Goal: Navigation & Orientation: Find specific page/section

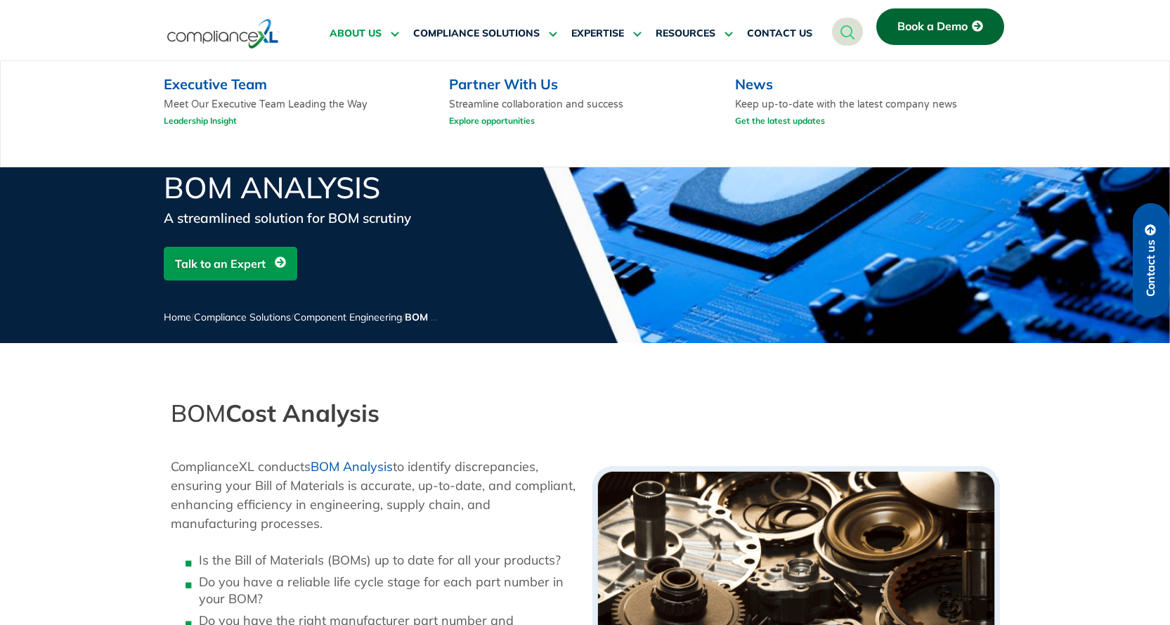
click at [376, 31] on span "ABOUT US" at bounding box center [356, 33] width 52 height 13
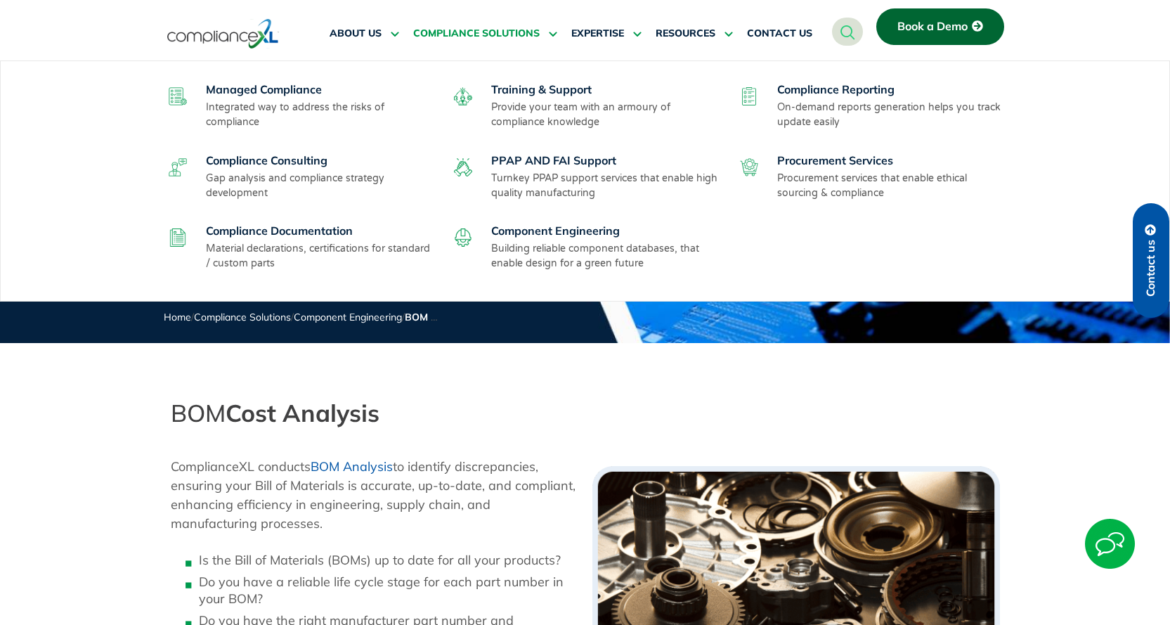
click at [461, 32] on span "COMPLIANCE SOLUTIONS" at bounding box center [476, 33] width 126 height 13
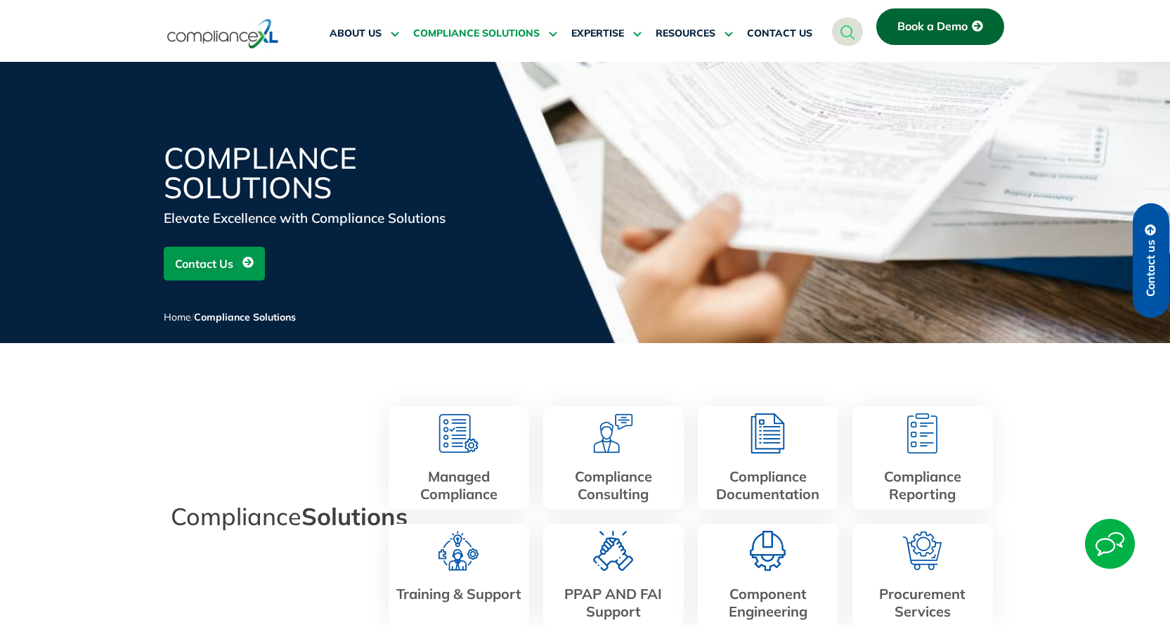
click at [496, 32] on span "COMPLIANCE SOLUTIONS" at bounding box center [476, 33] width 126 height 13
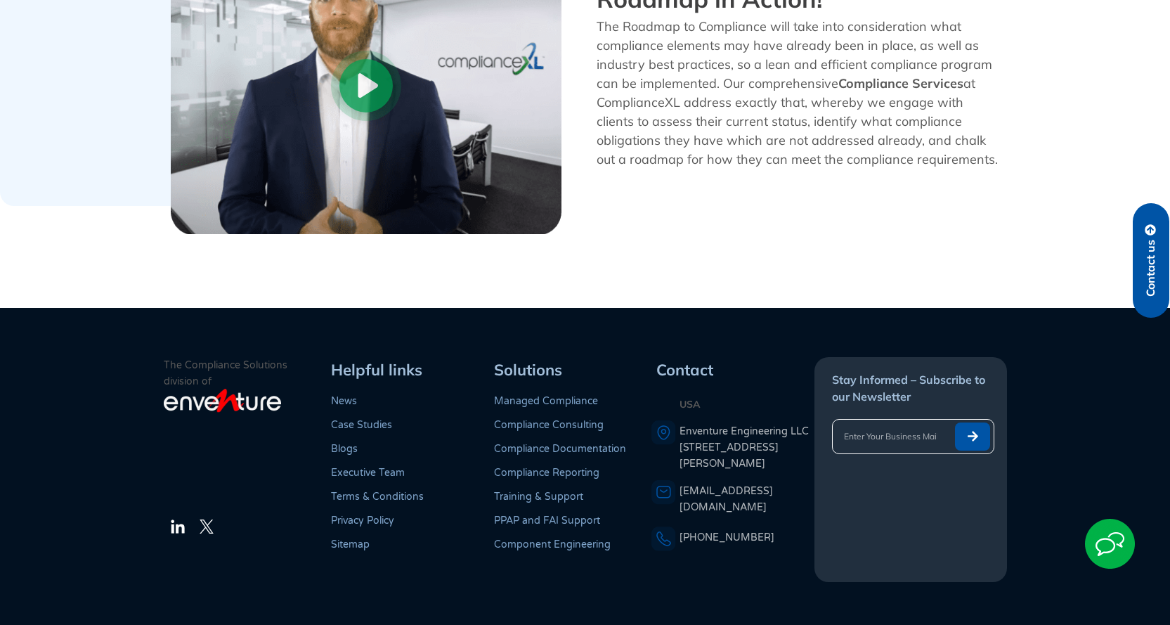
scroll to position [1335, 0]
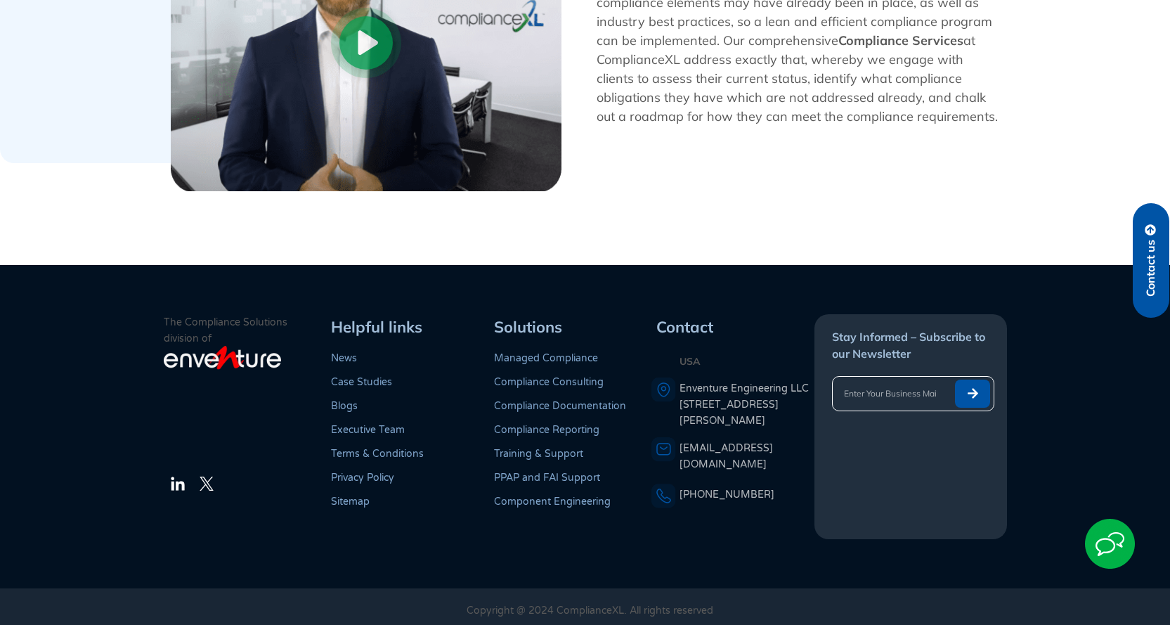
click at [592, 382] on link "Compliance Consulting" at bounding box center [549, 382] width 110 height 12
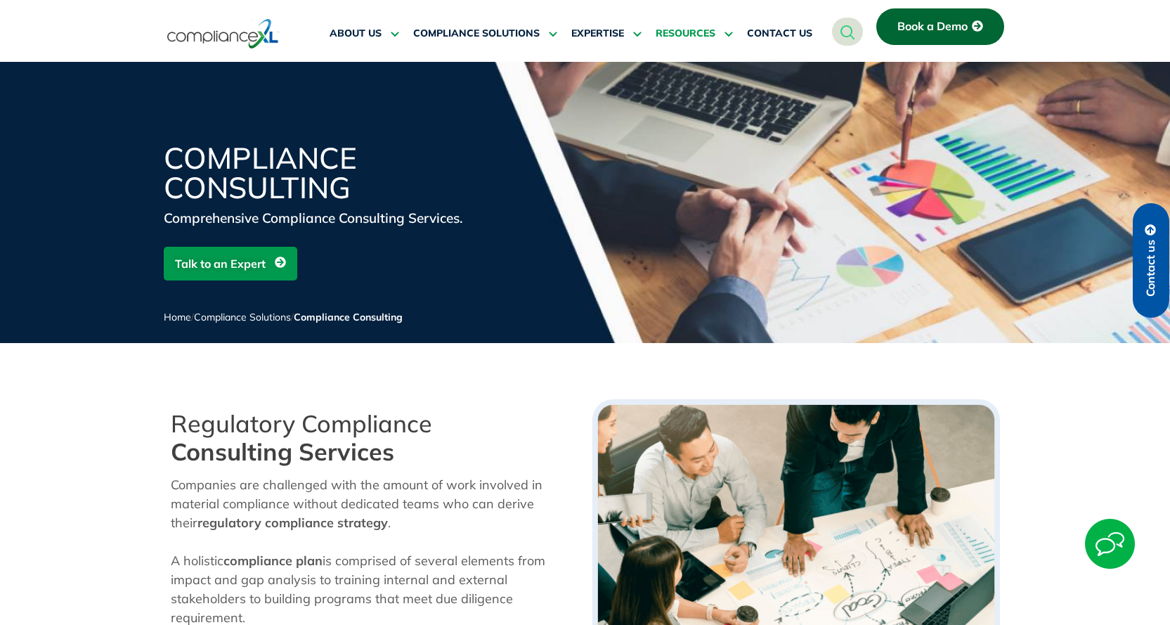
click at [709, 34] on span "RESOURCES" at bounding box center [686, 33] width 60 height 13
